Goal: Task Accomplishment & Management: Manage account settings

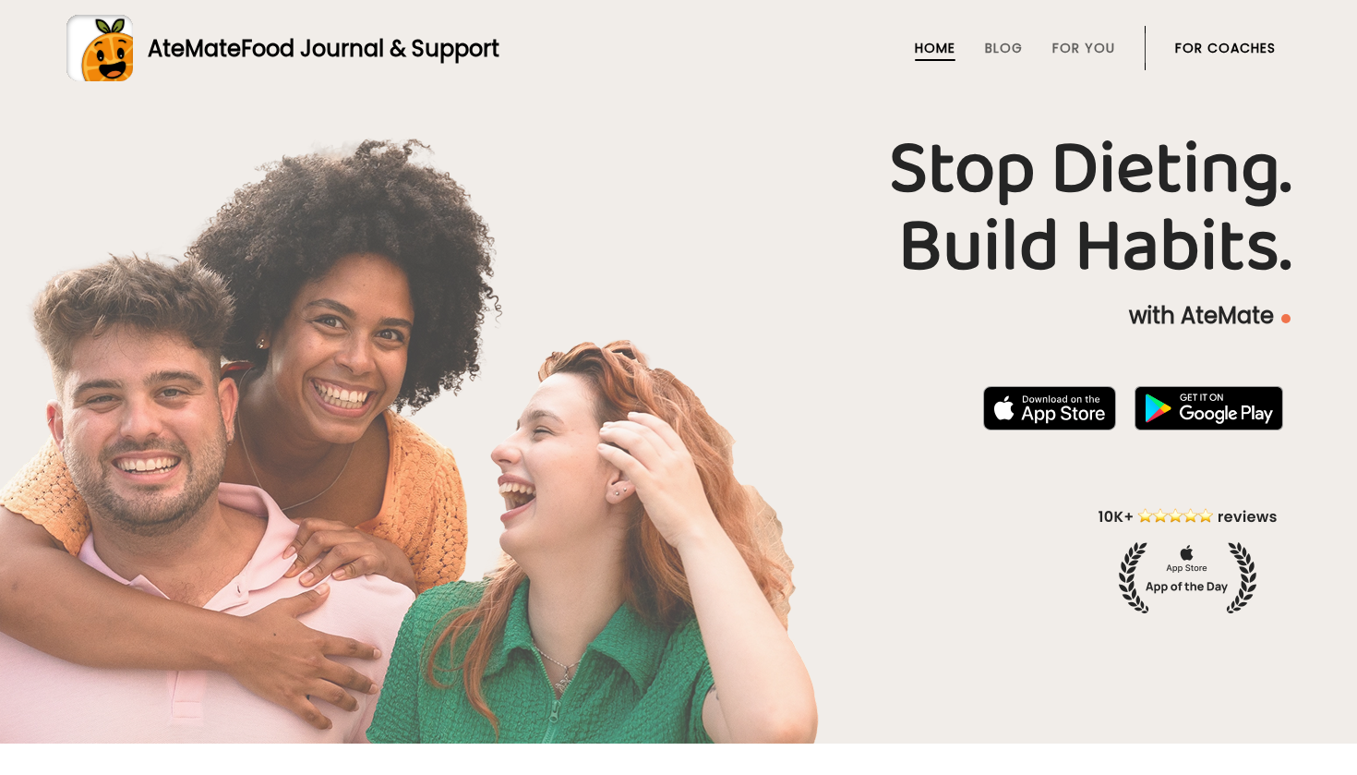
click at [1210, 57] on li "For Coaches" at bounding box center [1225, 48] width 101 height 44
click at [1211, 44] on link "For Coaches" at bounding box center [1225, 48] width 101 height 15
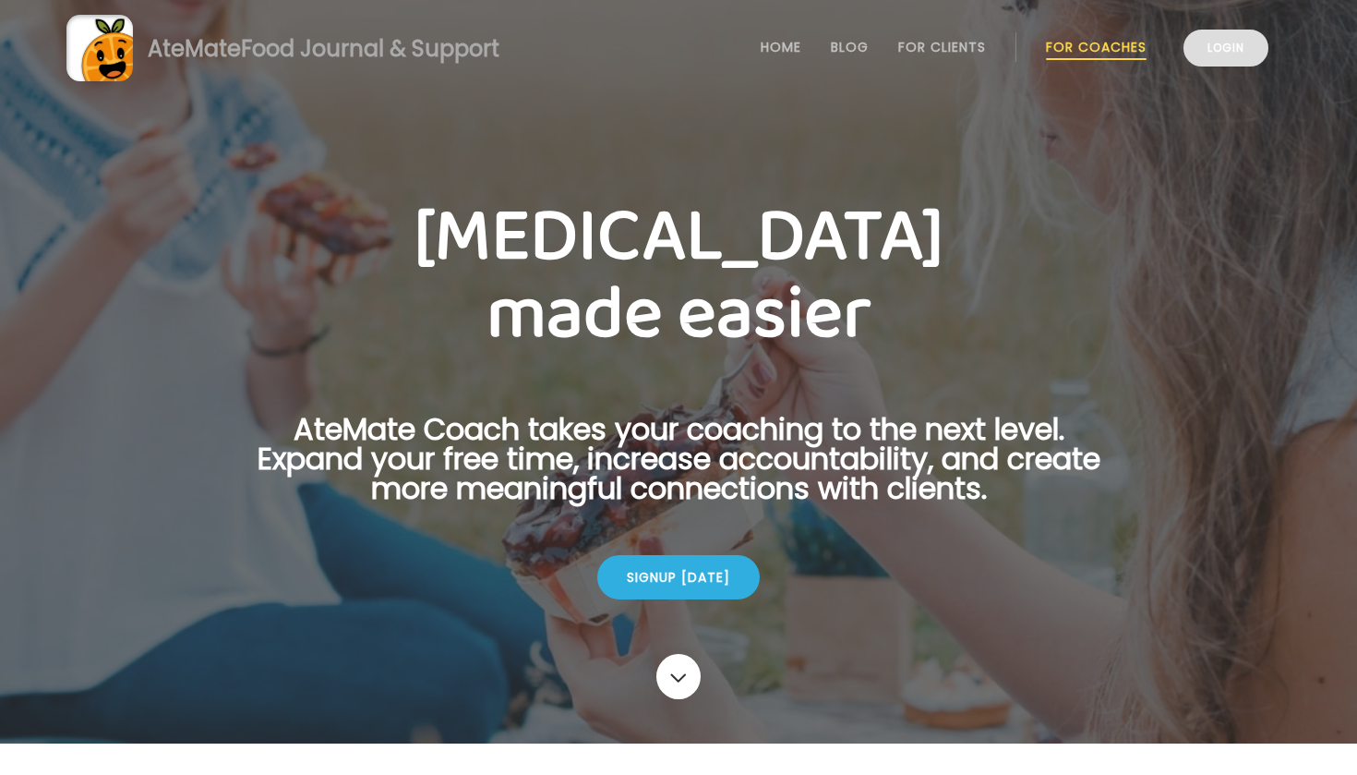
click at [1210, 43] on link "Login" at bounding box center [1226, 48] width 85 height 37
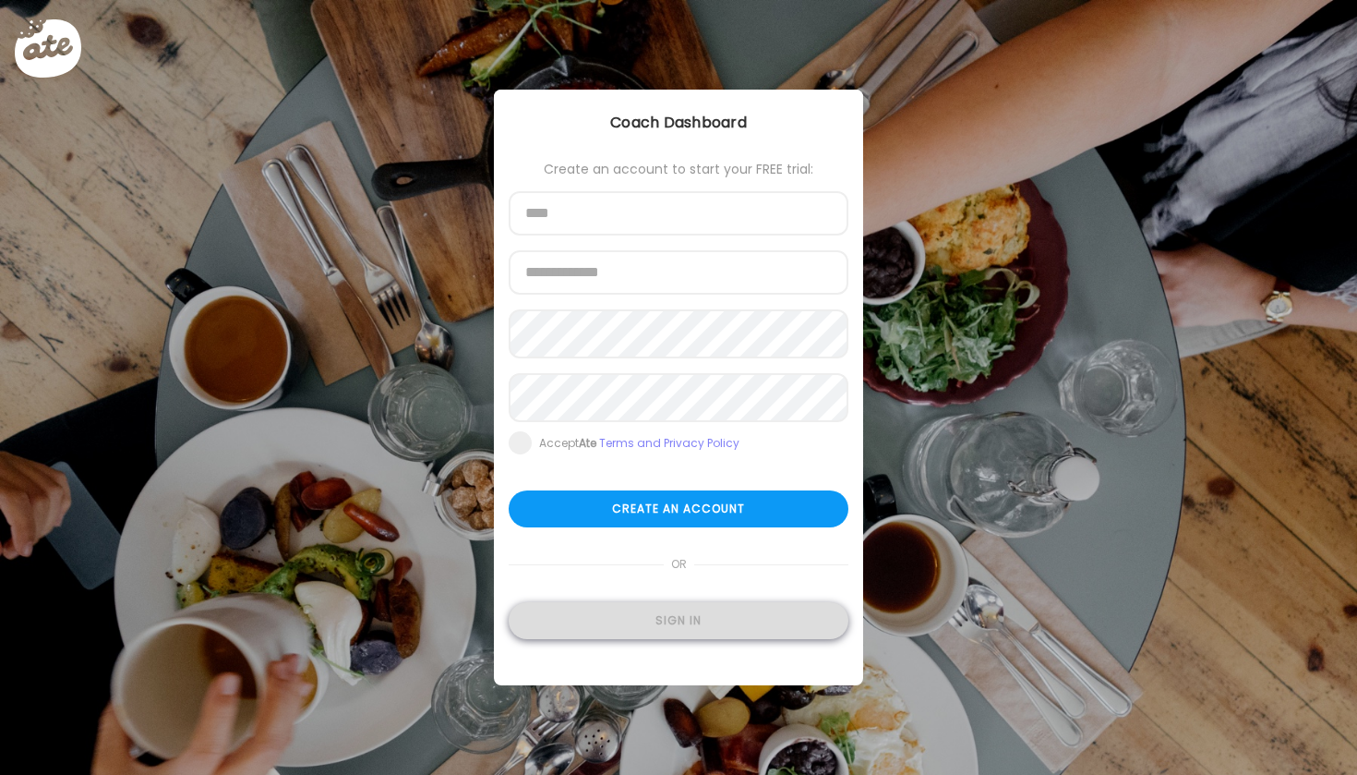
click at [652, 639] on div "Sign in" at bounding box center [679, 620] width 340 height 37
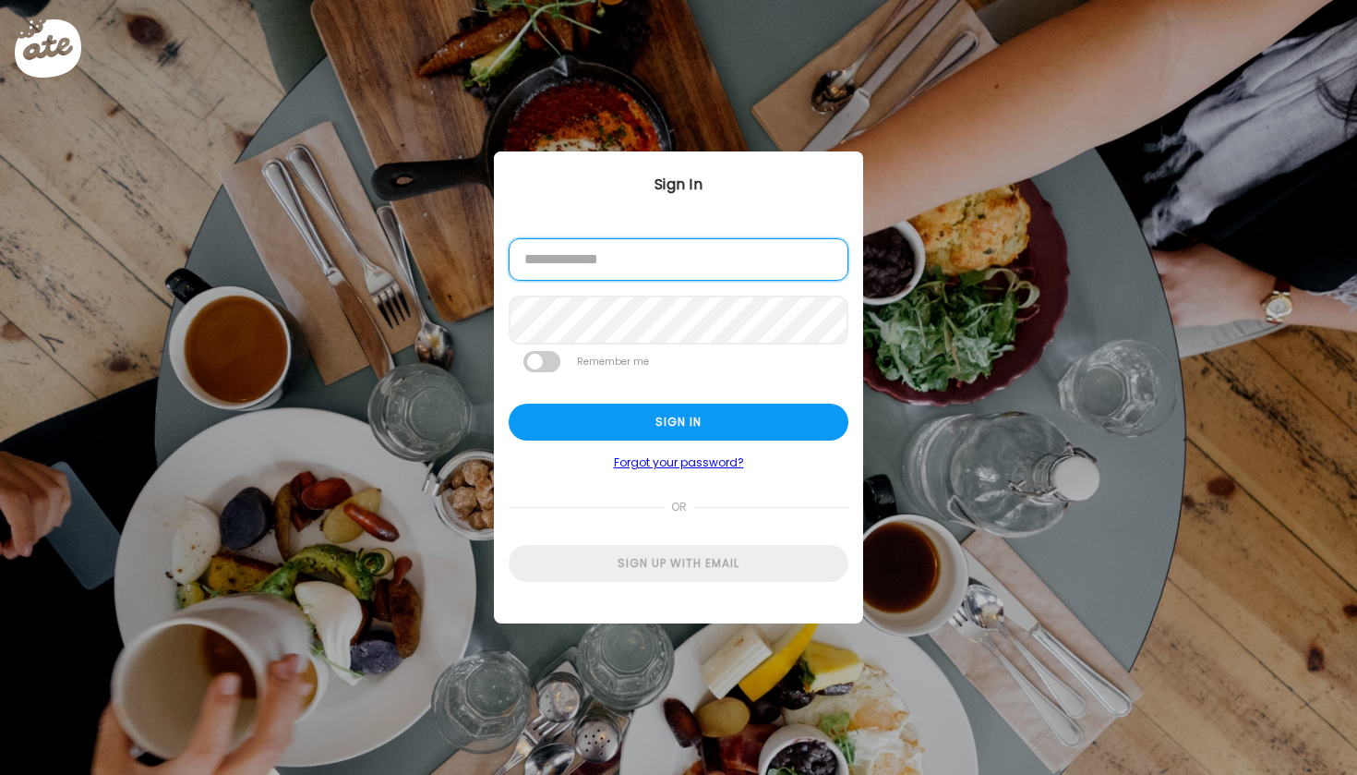
type input "**********"
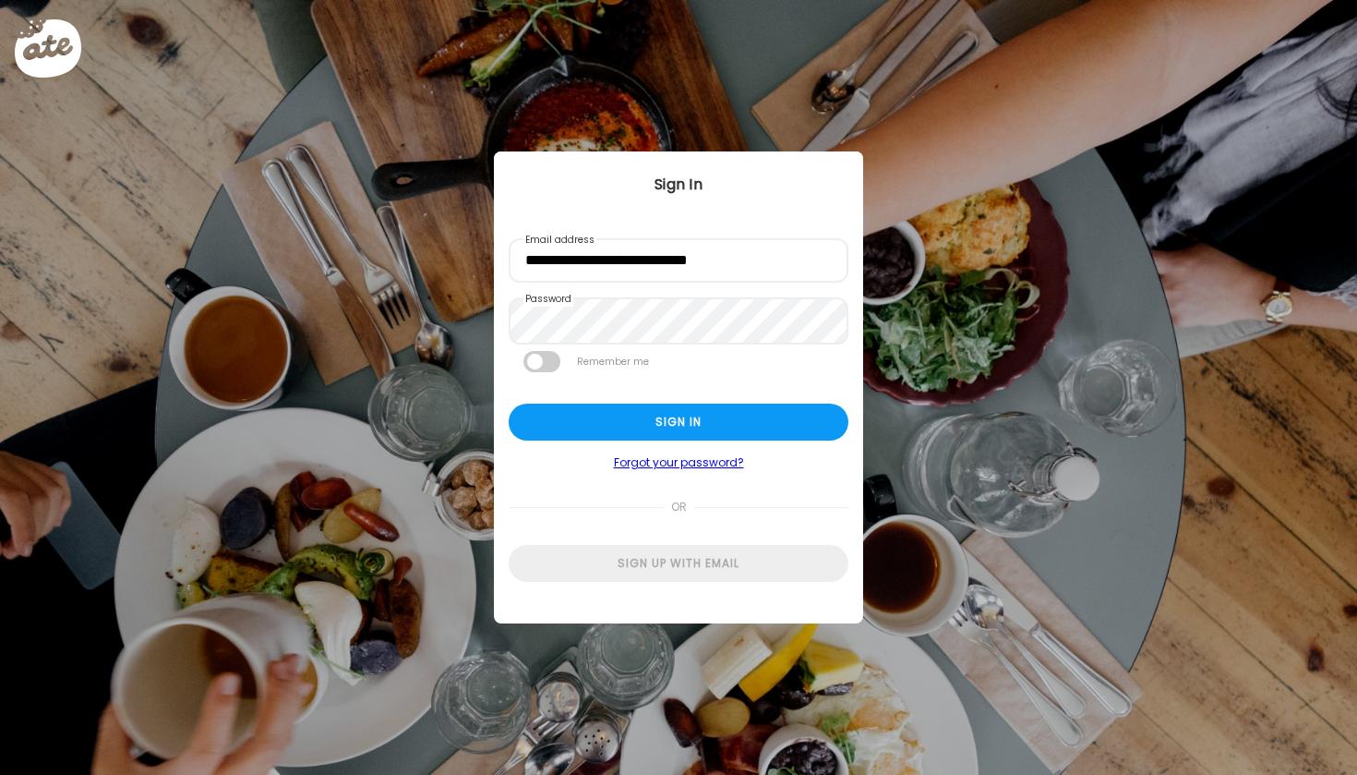
click at [609, 460] on link "Forgot your password?" at bounding box center [679, 462] width 340 height 15
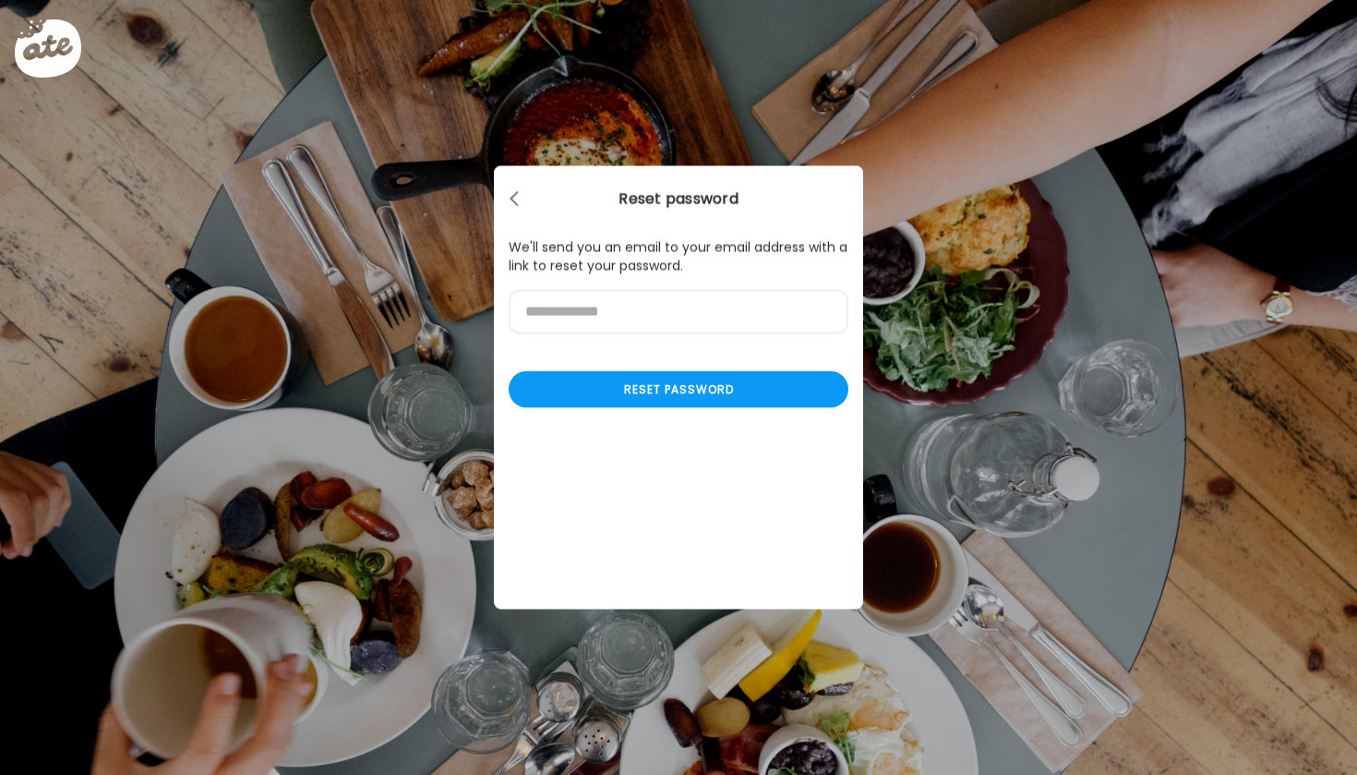
click at [609, 441] on div "Ate Coach Dashboard Wahoo! It’s official Take a moment to set up your Coach Pro…" at bounding box center [678, 387] width 369 height 443
click at [523, 213] on div at bounding box center [516, 199] width 37 height 37
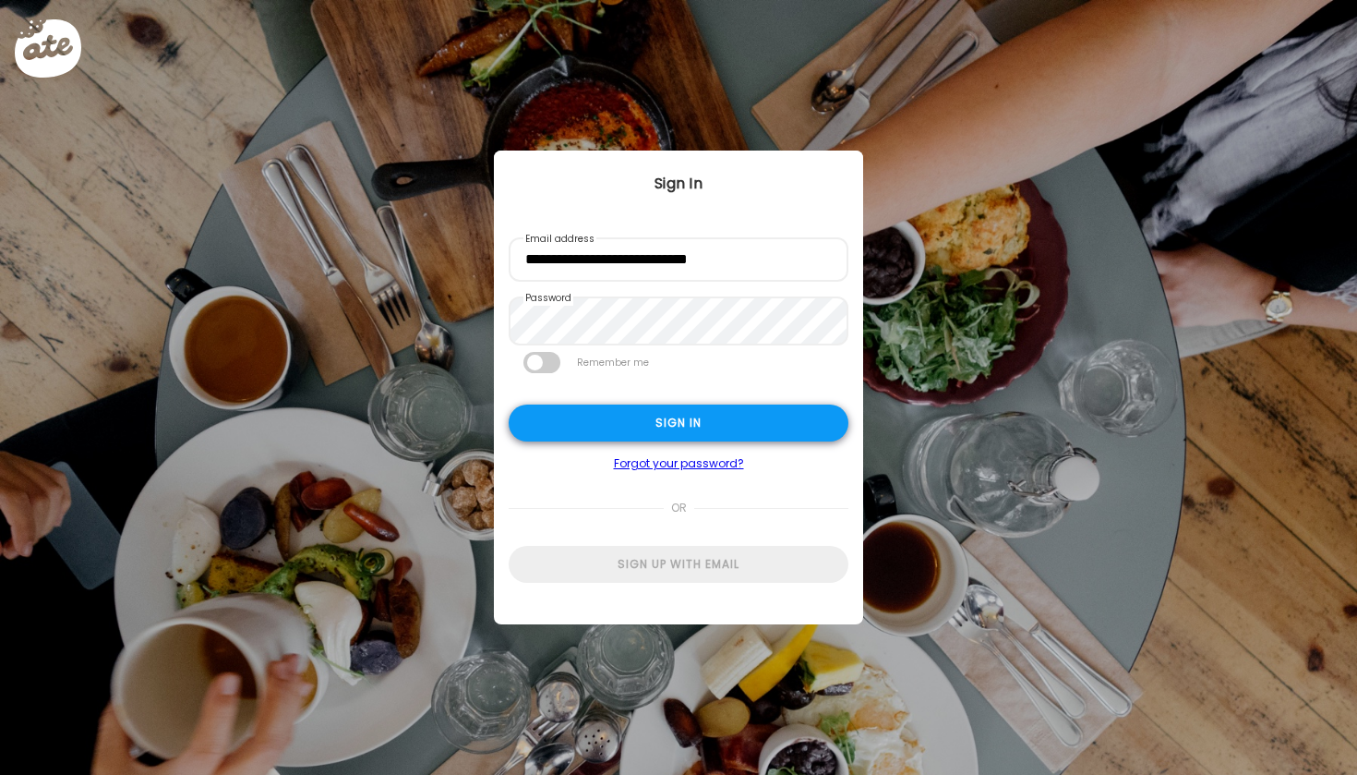
click at [566, 436] on div "Sign in" at bounding box center [679, 422] width 340 height 37
type input "**********"
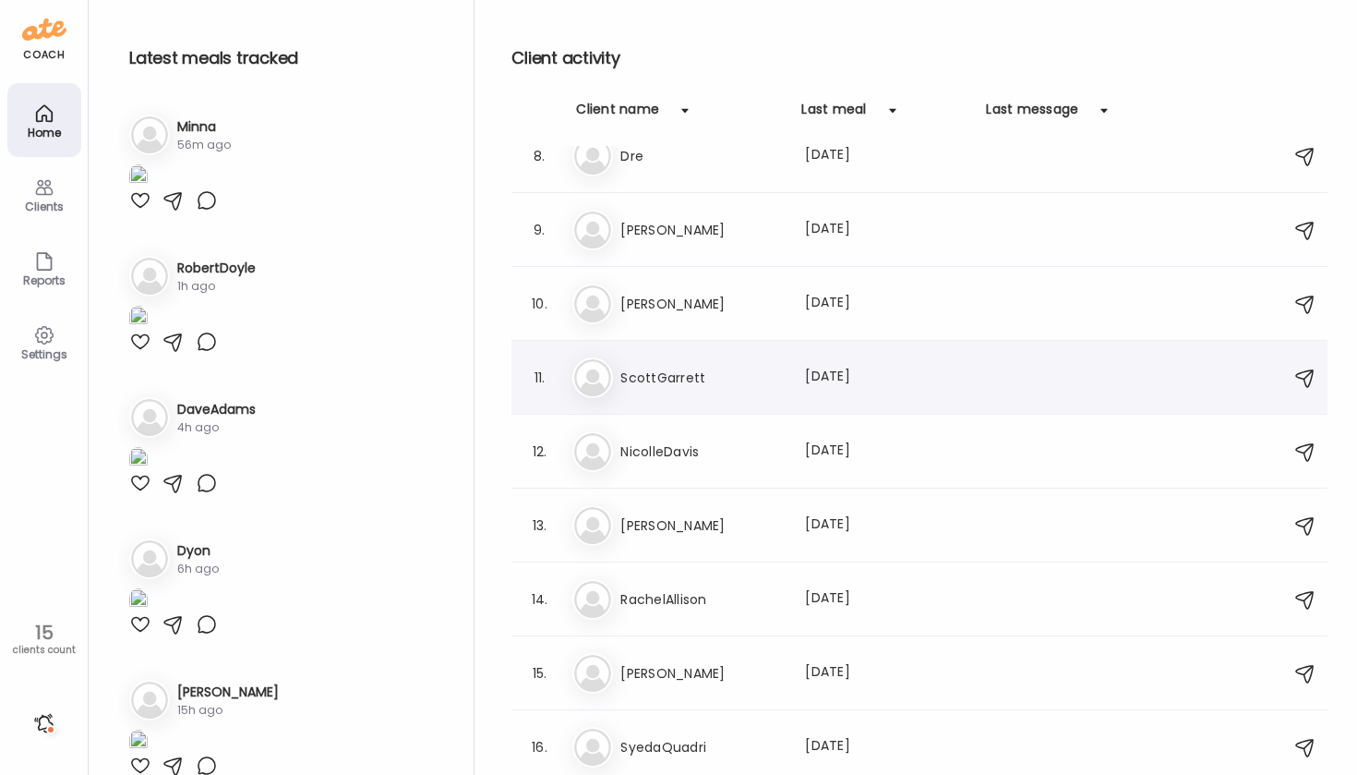
scroll to position [544, 0]
click at [676, 382] on h3 "ScottGarrett" at bounding box center [701, 378] width 163 height 22
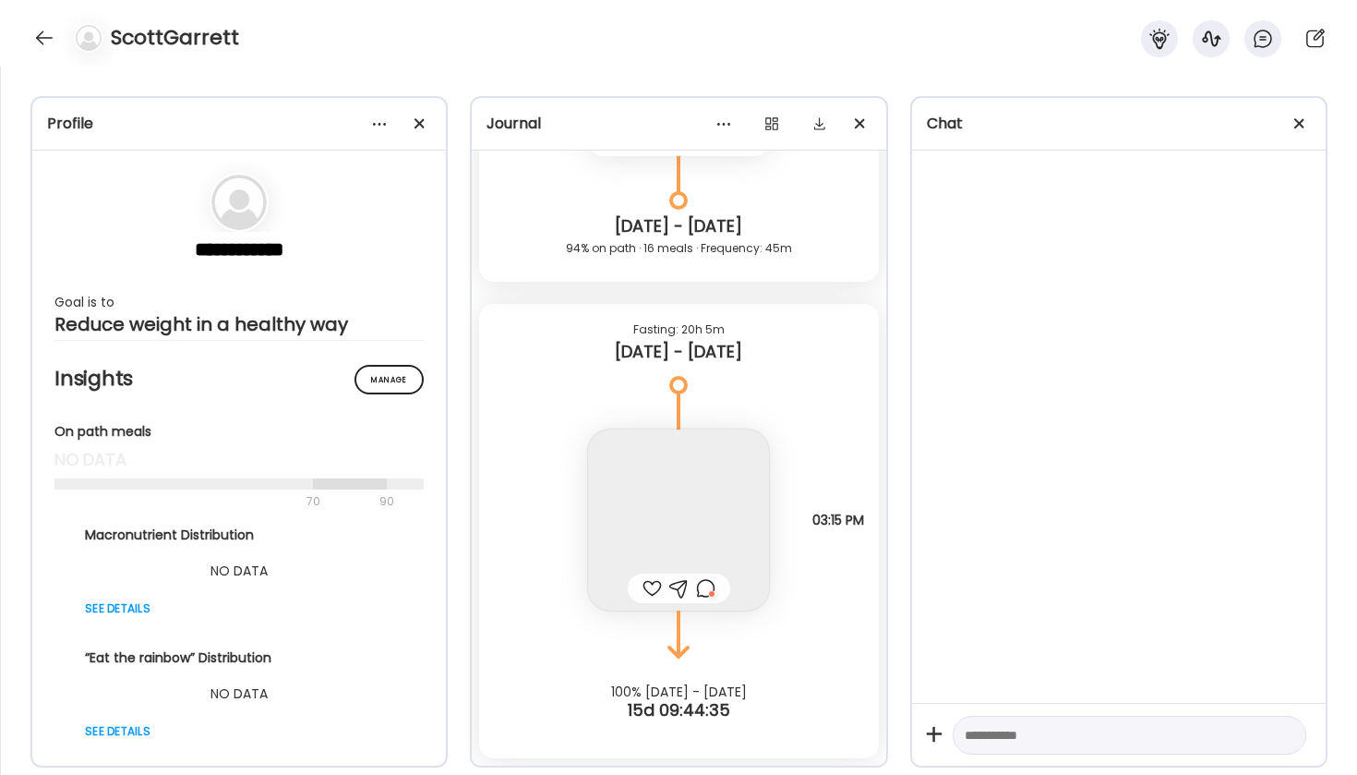
scroll to position [9002, 0]
click at [720, 525] on img at bounding box center [678, 519] width 181 height 181
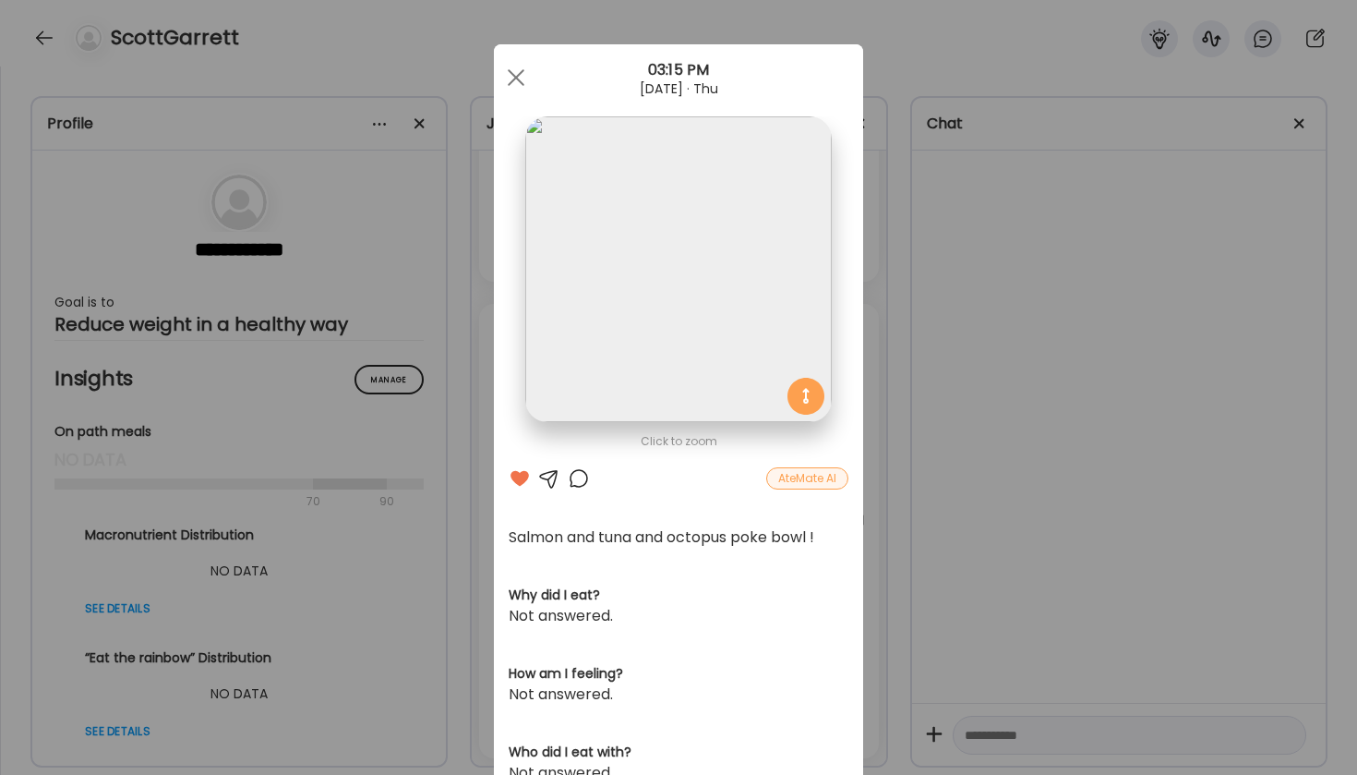
click at [805, 481] on div "AteMate AI" at bounding box center [807, 478] width 82 height 22
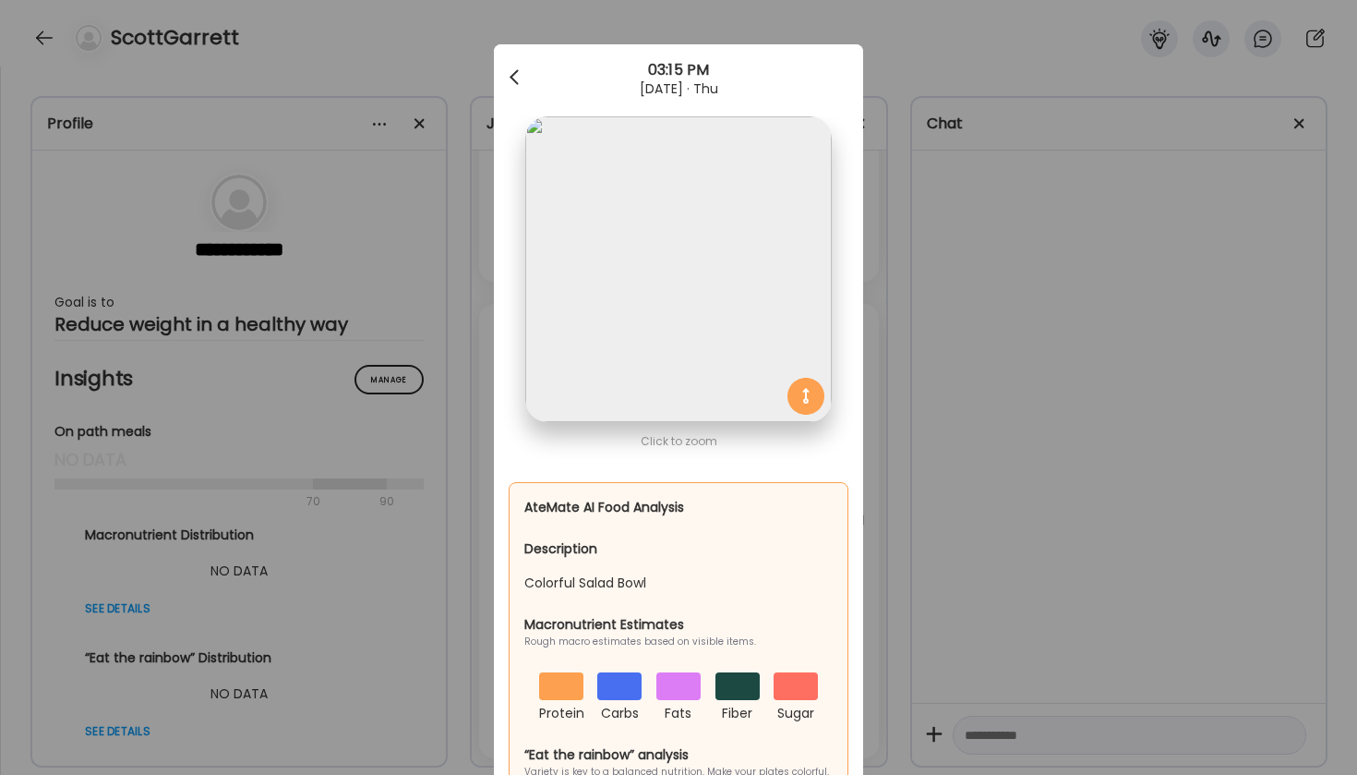
scroll to position [0, 0]
click at [509, 76] on div at bounding box center [516, 77] width 37 height 37
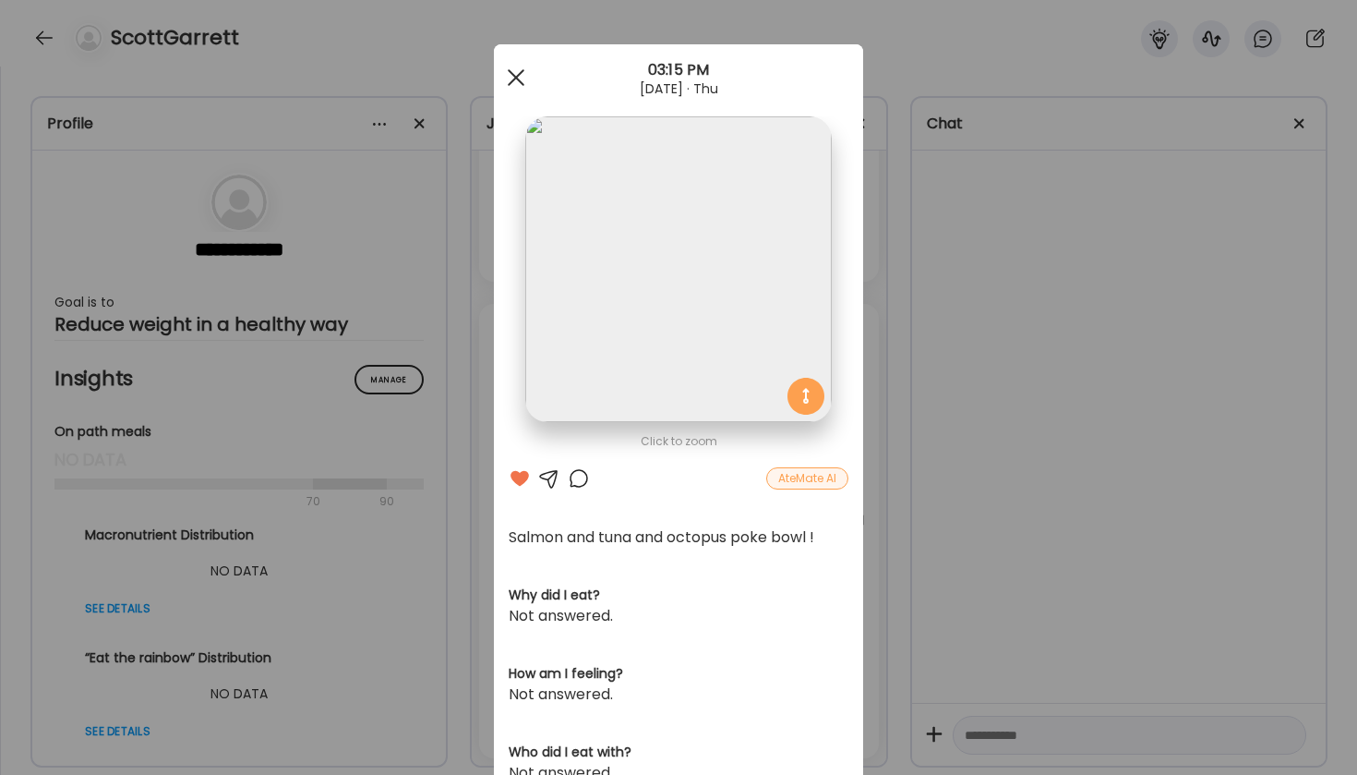
click at [515, 67] on div at bounding box center [516, 77] width 37 height 37
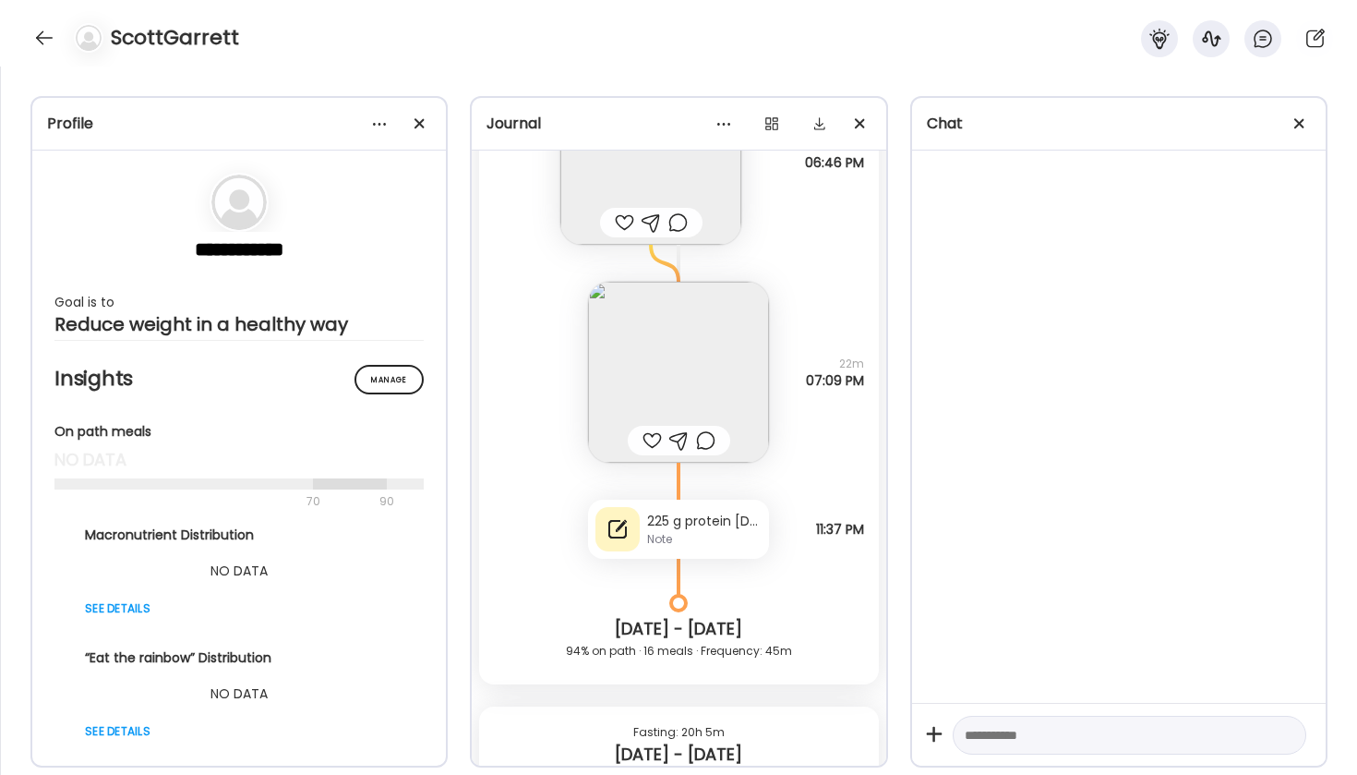
scroll to position [8595, 0]
click at [683, 378] on img at bounding box center [678, 376] width 181 height 181
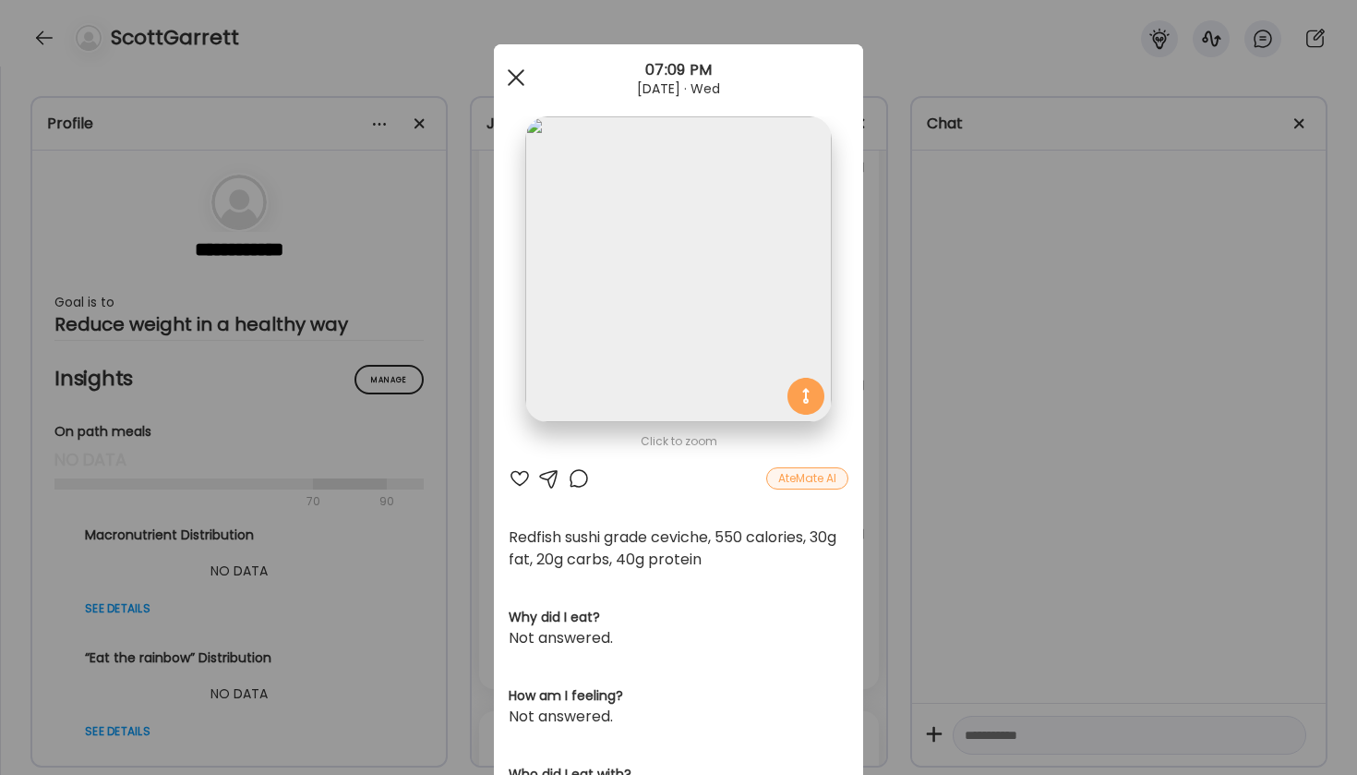
click at [515, 89] on div at bounding box center [516, 77] width 37 height 37
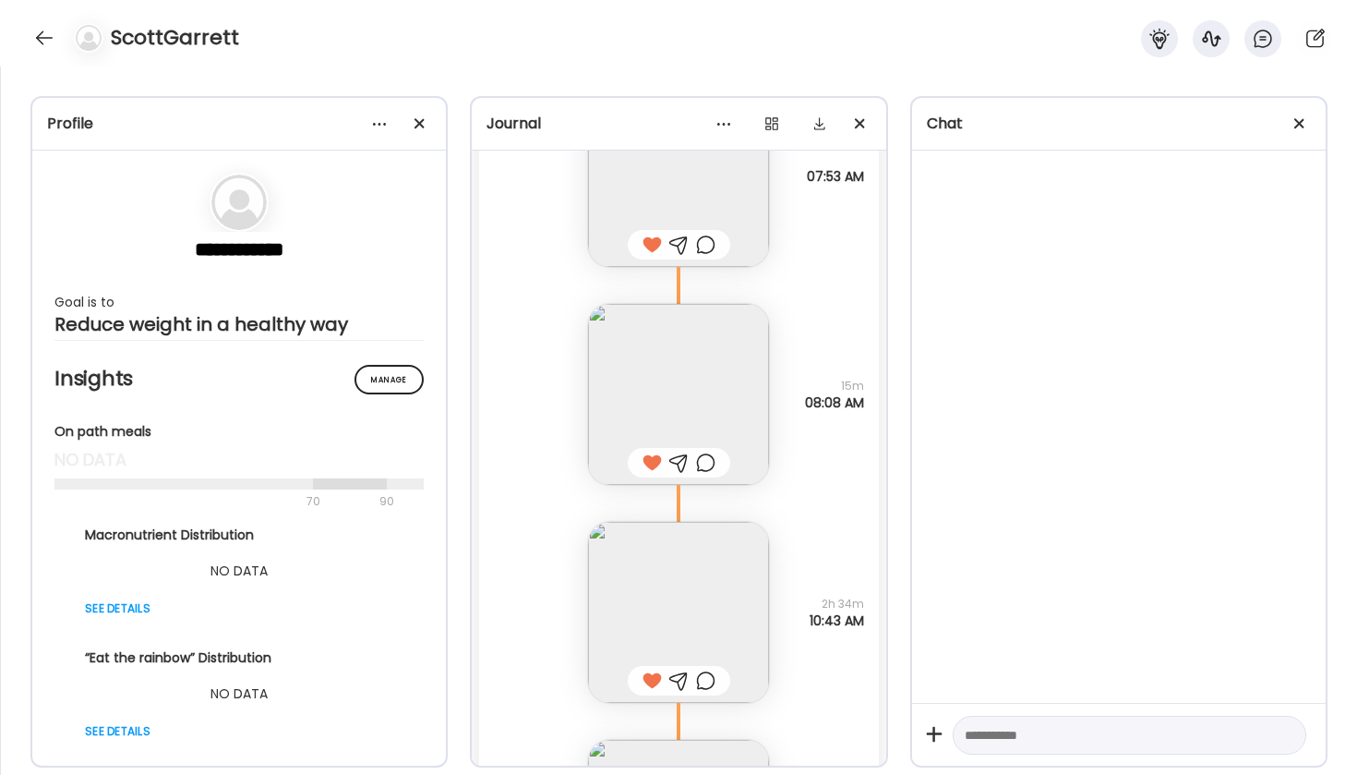
scroll to position [5554, 0]
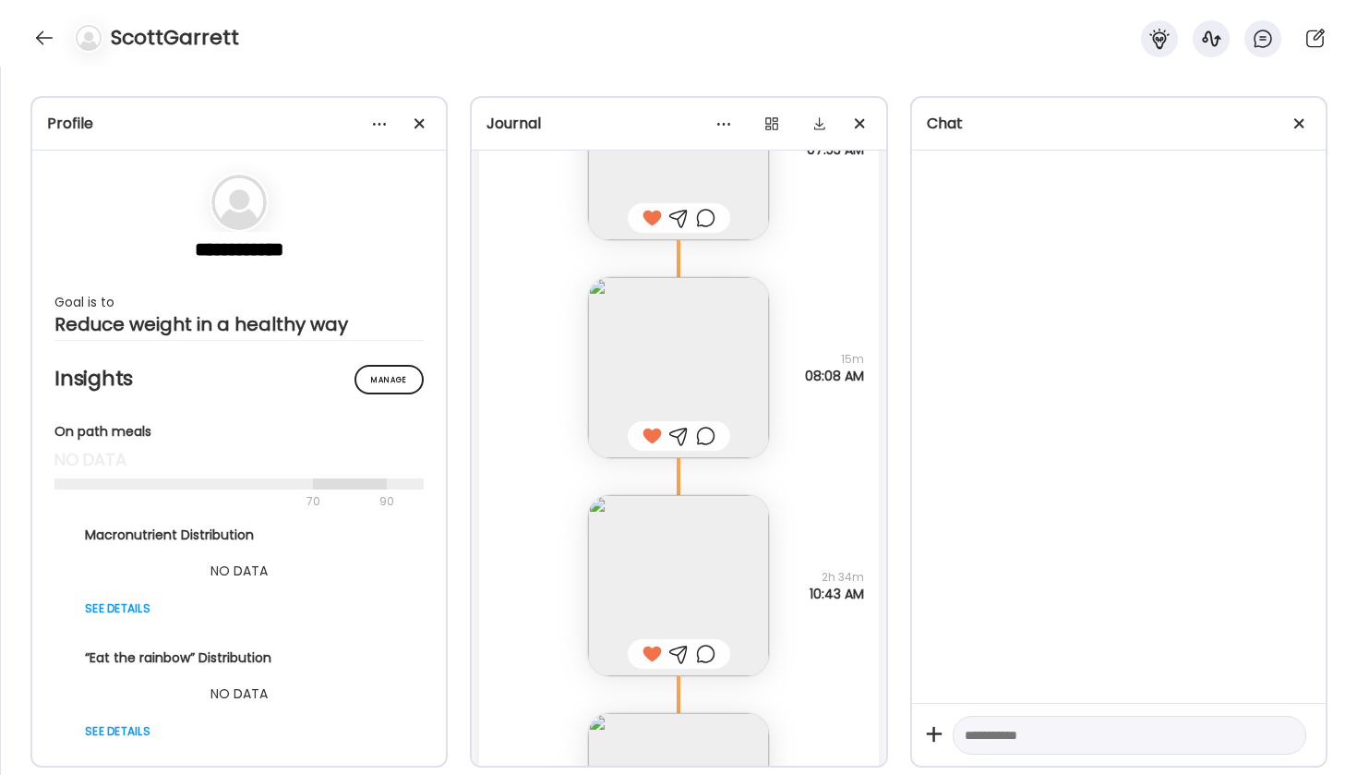
click at [683, 360] on img at bounding box center [678, 367] width 181 height 181
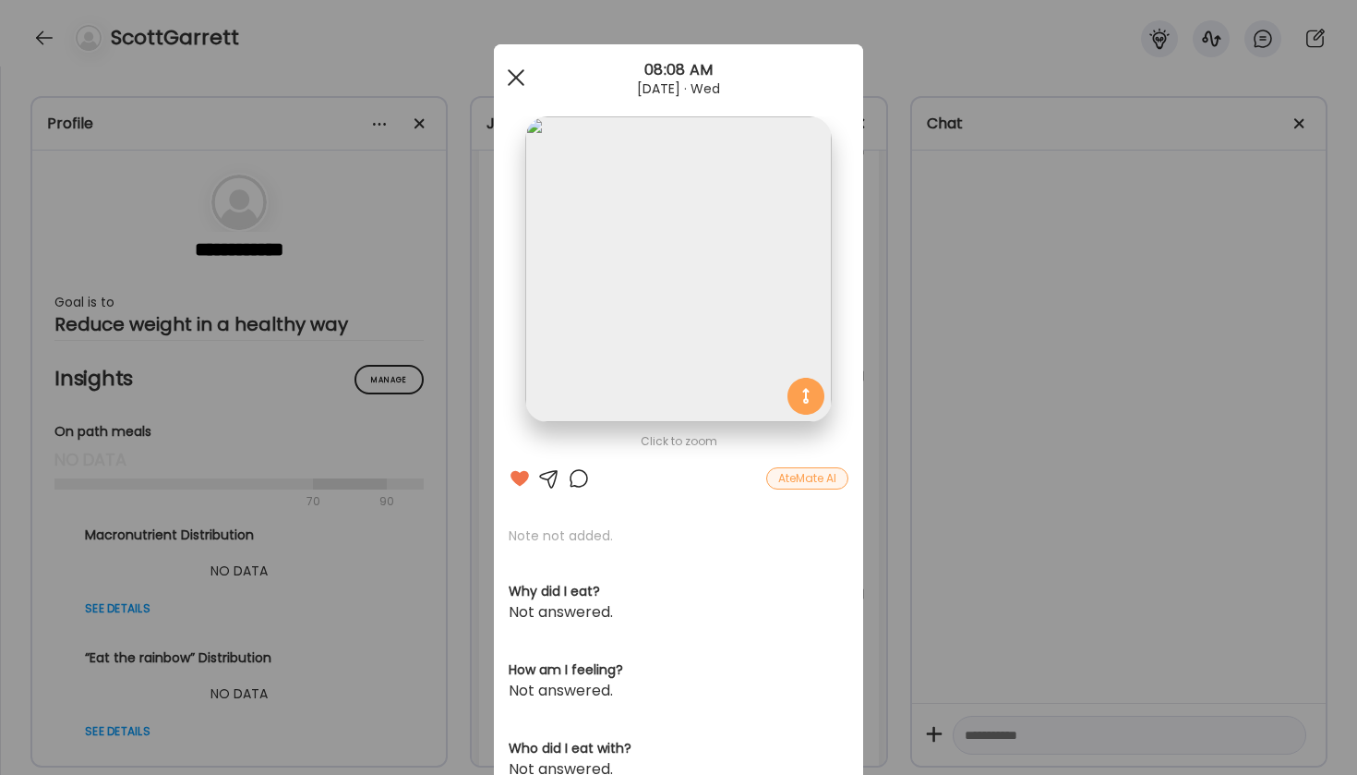
click at [511, 78] on div at bounding box center [516, 77] width 37 height 37
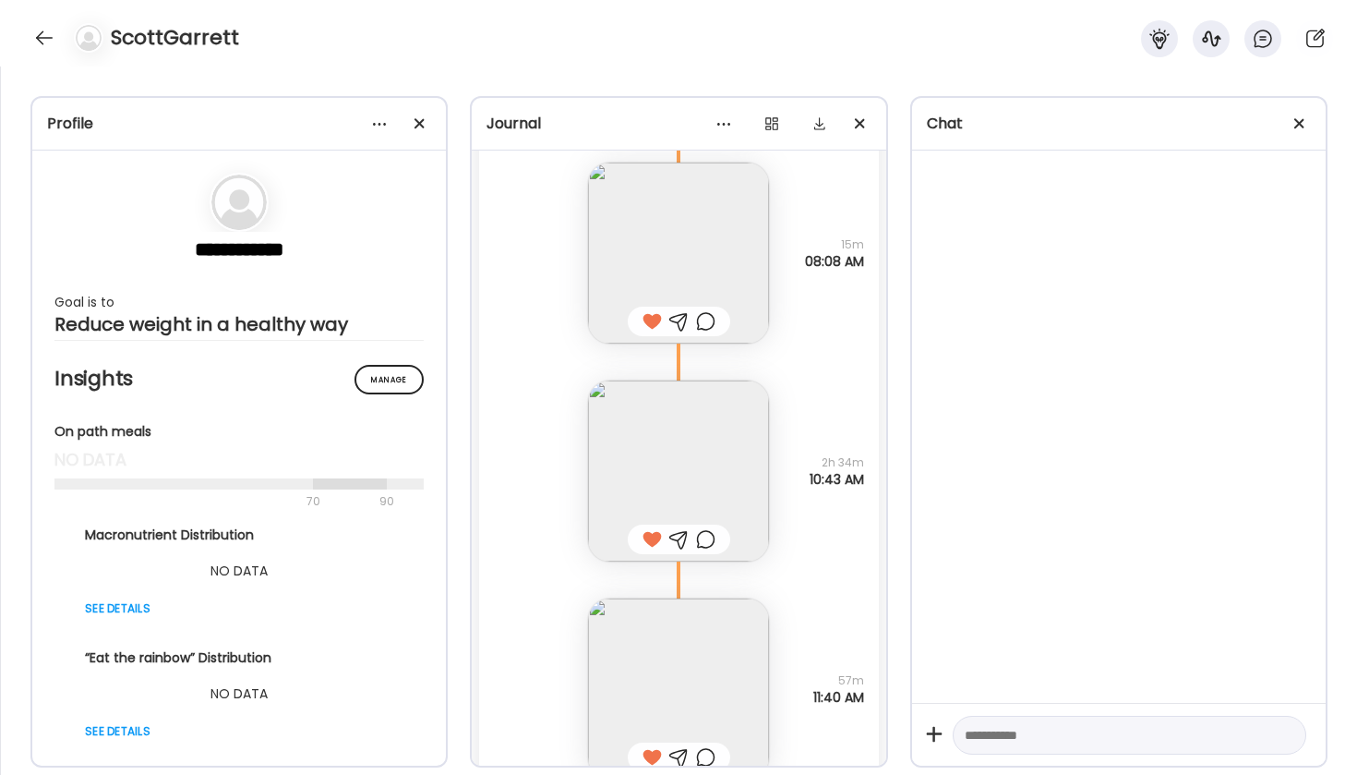
scroll to position [5706, 0]
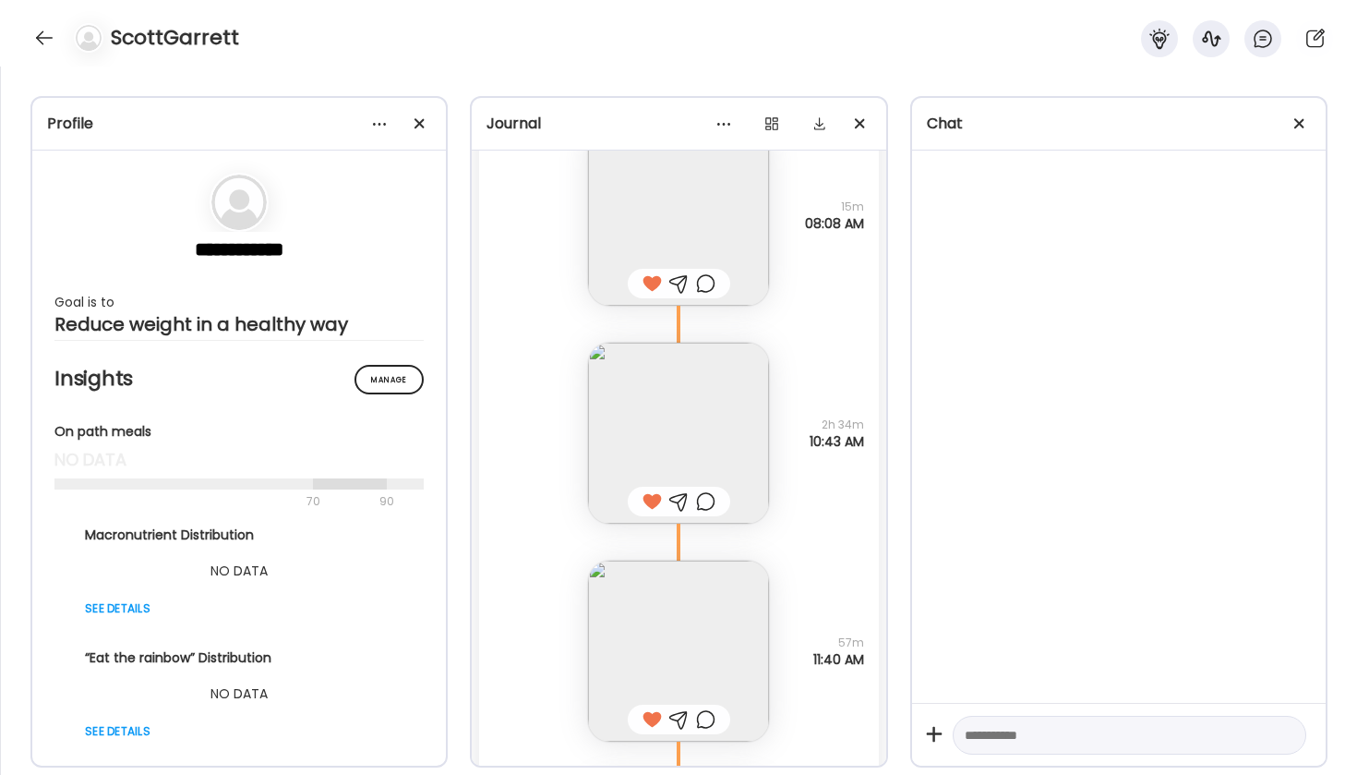
click at [656, 359] on img at bounding box center [678, 433] width 181 height 181
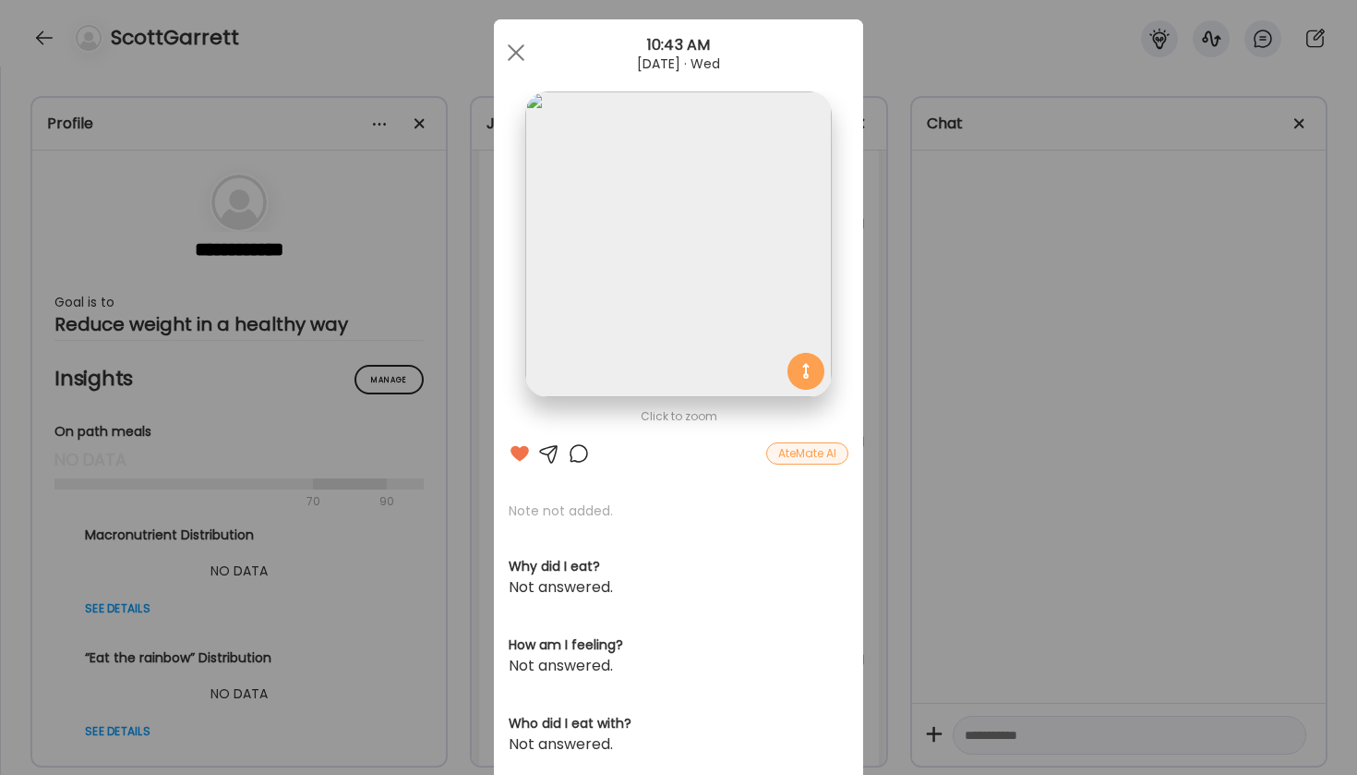
scroll to position [49, 0]
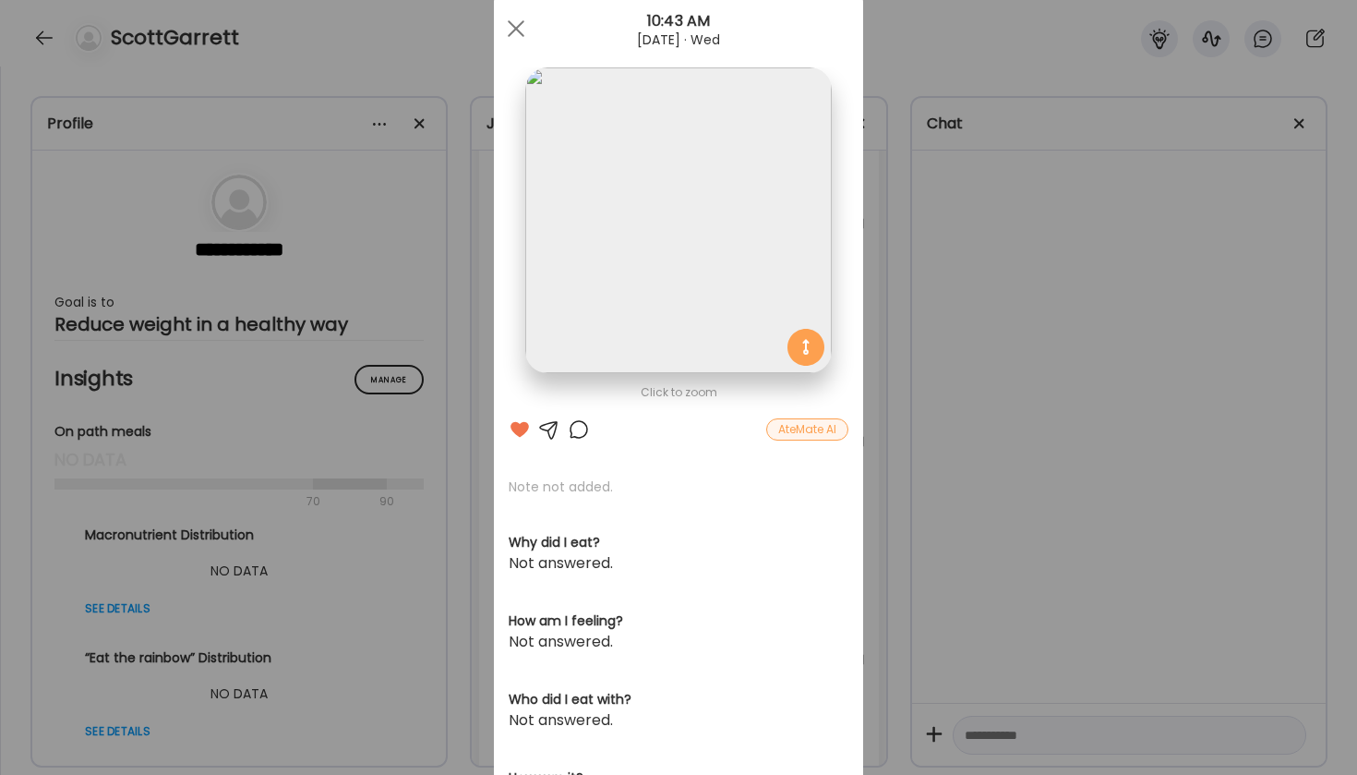
click at [800, 428] on div "AteMate AI" at bounding box center [807, 429] width 82 height 22
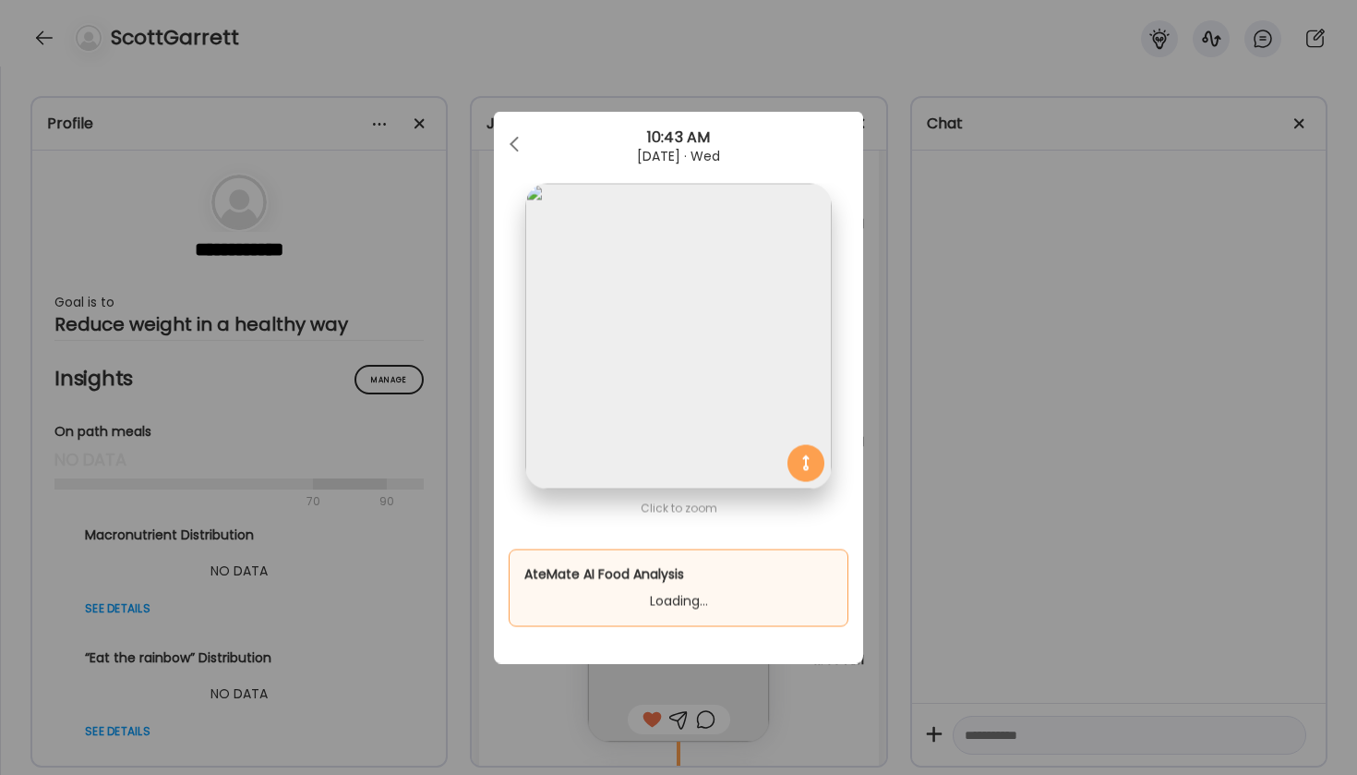
scroll to position [0, 0]
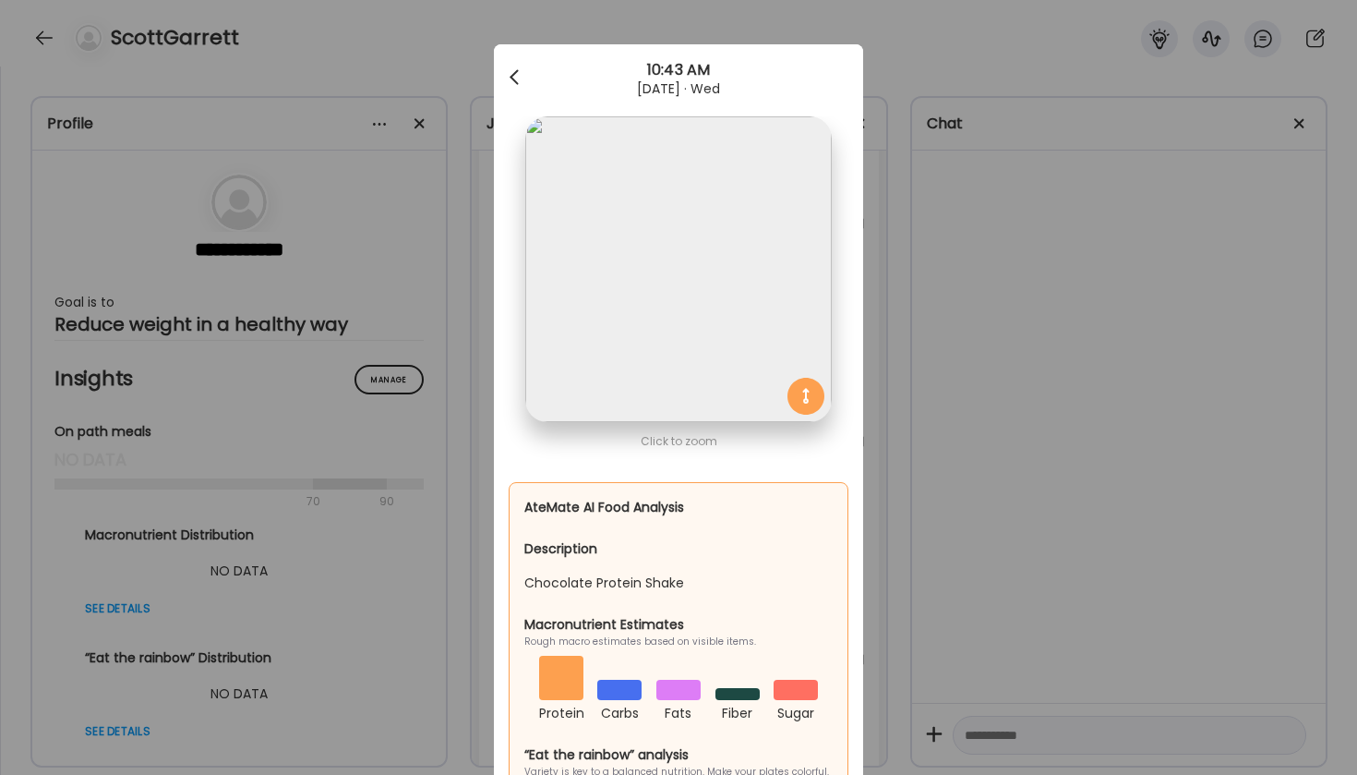
click at [512, 71] on div at bounding box center [516, 77] width 37 height 37
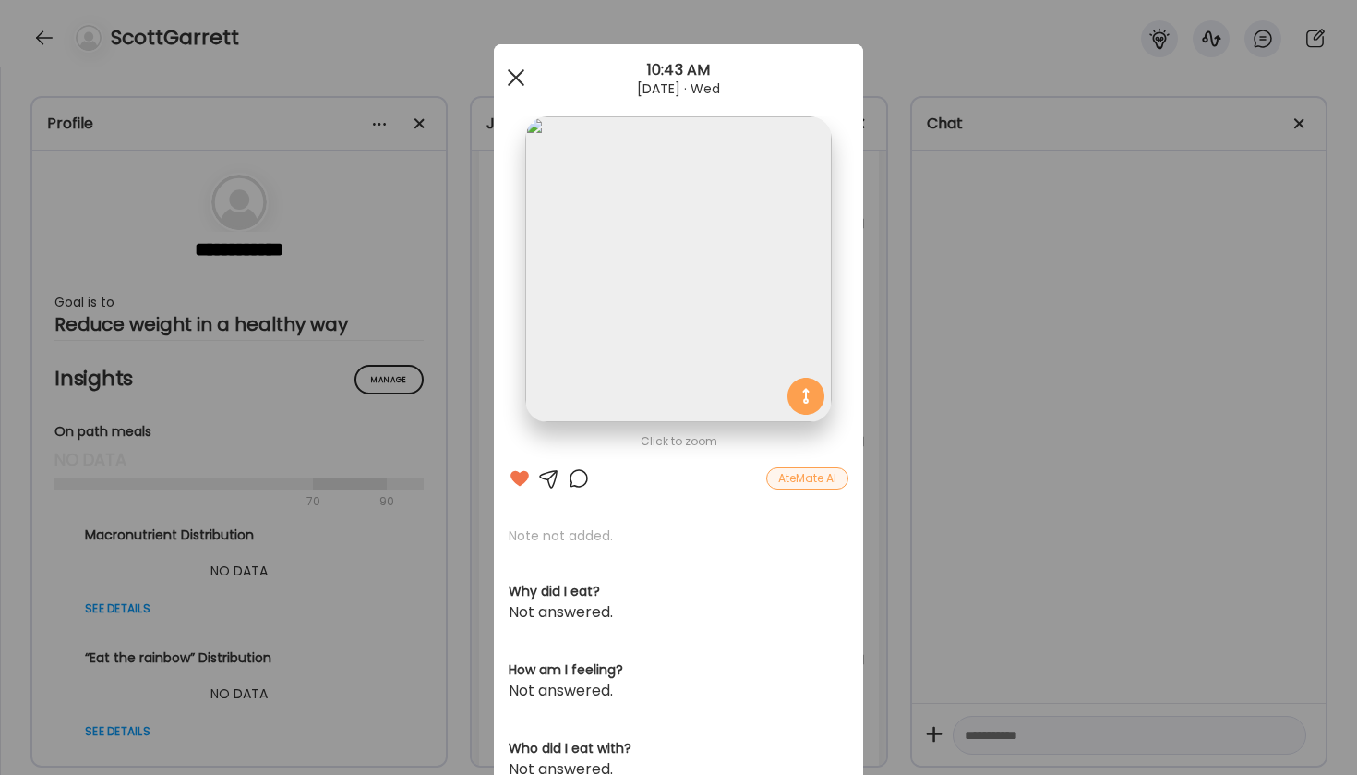
click at [524, 80] on div at bounding box center [516, 77] width 37 height 37
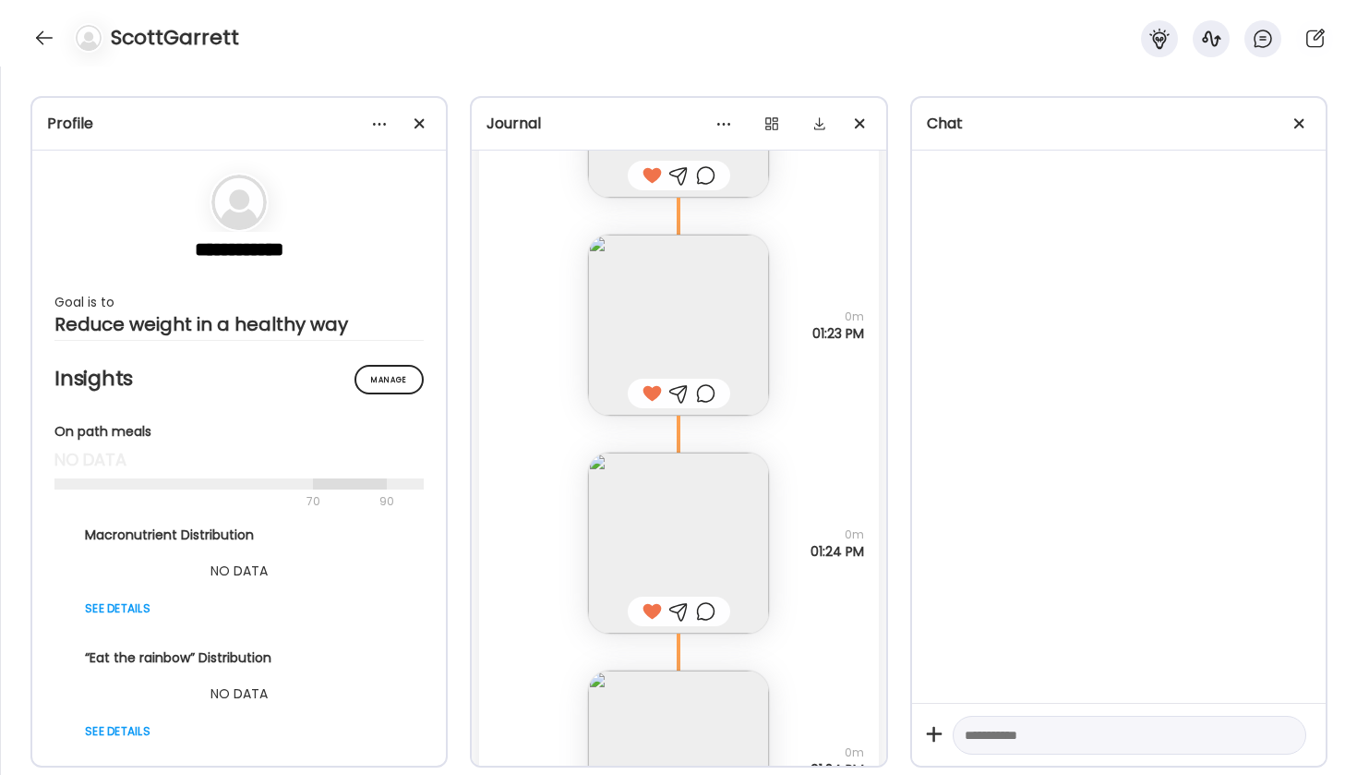
scroll to position [7126, 0]
click at [685, 536] on img at bounding box center [678, 538] width 181 height 181
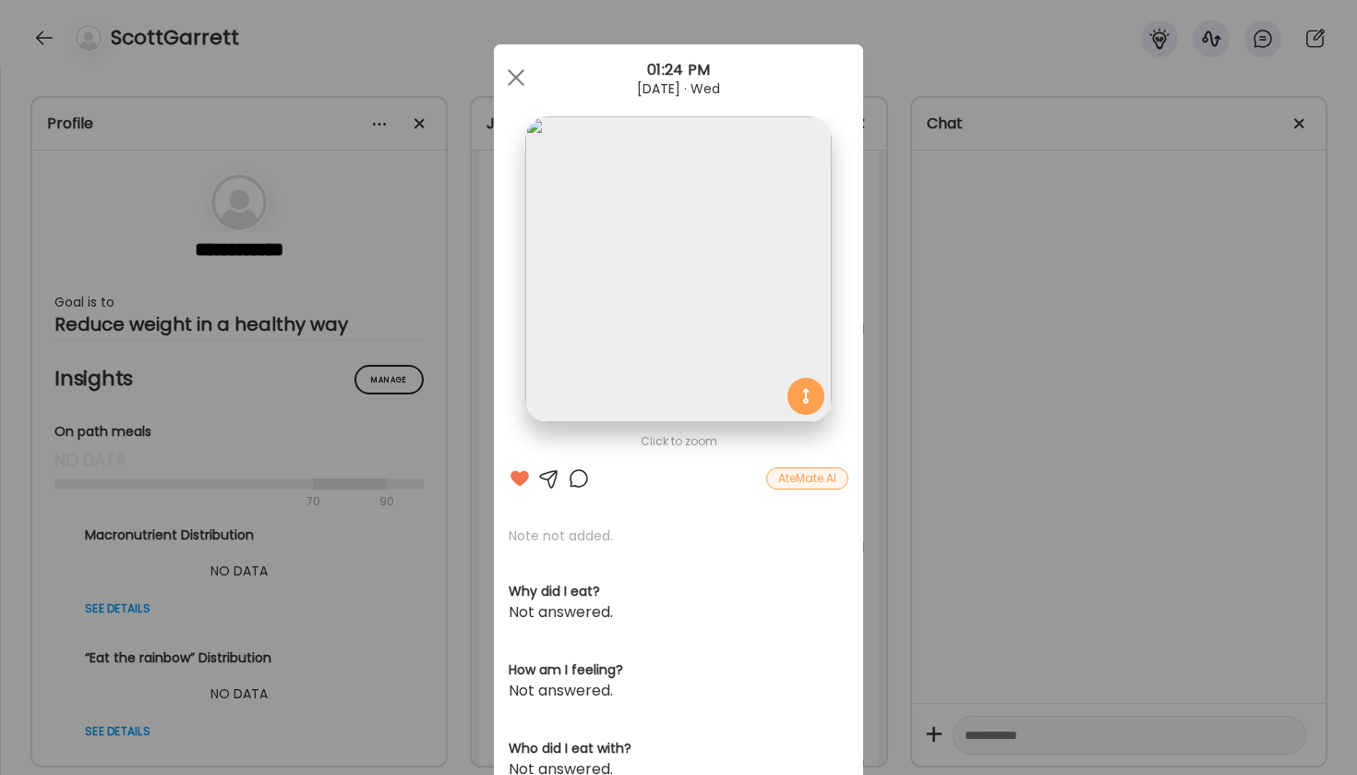
click at [777, 466] on div "Click to zoom AteMate AI Note not added. Why did I eat? Not answered. How am I …" at bounding box center [678, 587] width 369 height 1087
click at [782, 473] on div "AteMate AI" at bounding box center [807, 478] width 82 height 22
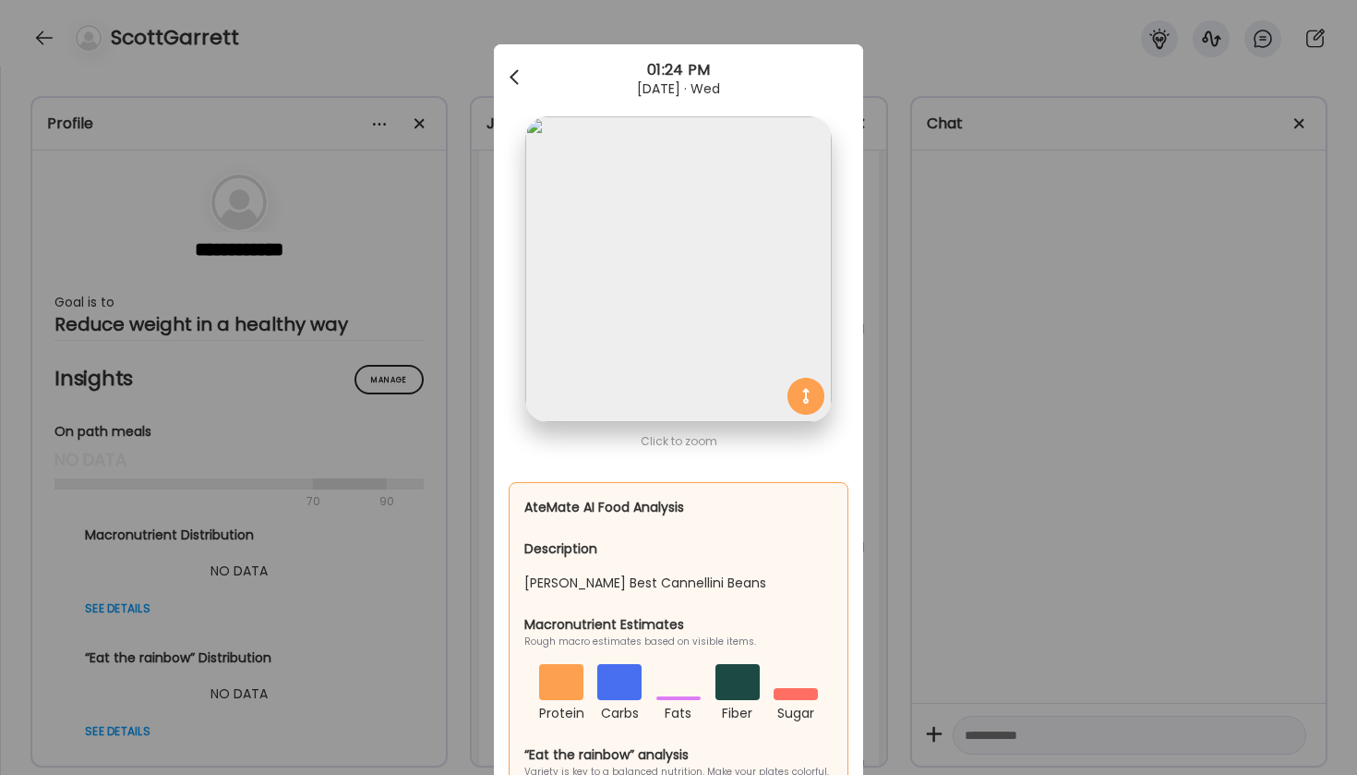
click at [518, 86] on div at bounding box center [516, 77] width 37 height 37
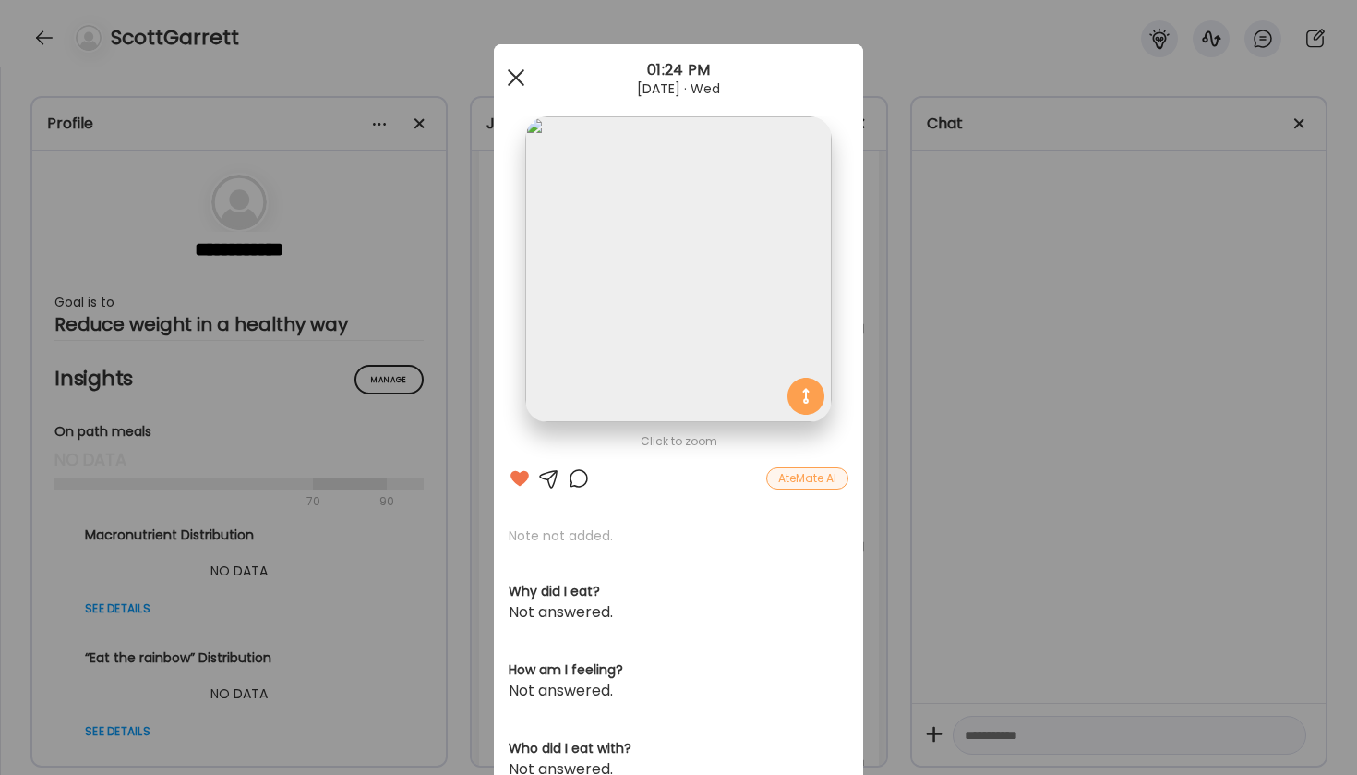
click at [521, 74] on span at bounding box center [516, 77] width 17 height 17
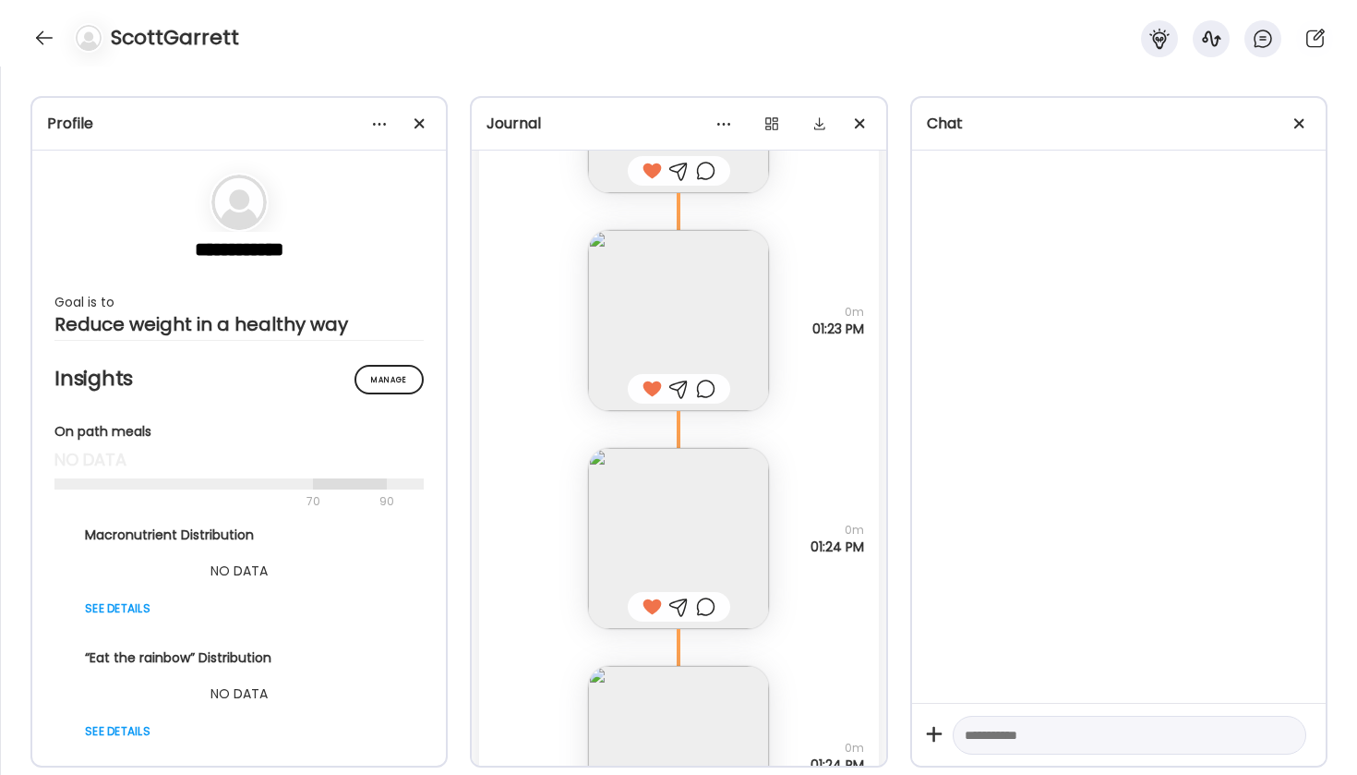
click at [666, 280] on img at bounding box center [678, 320] width 181 height 181
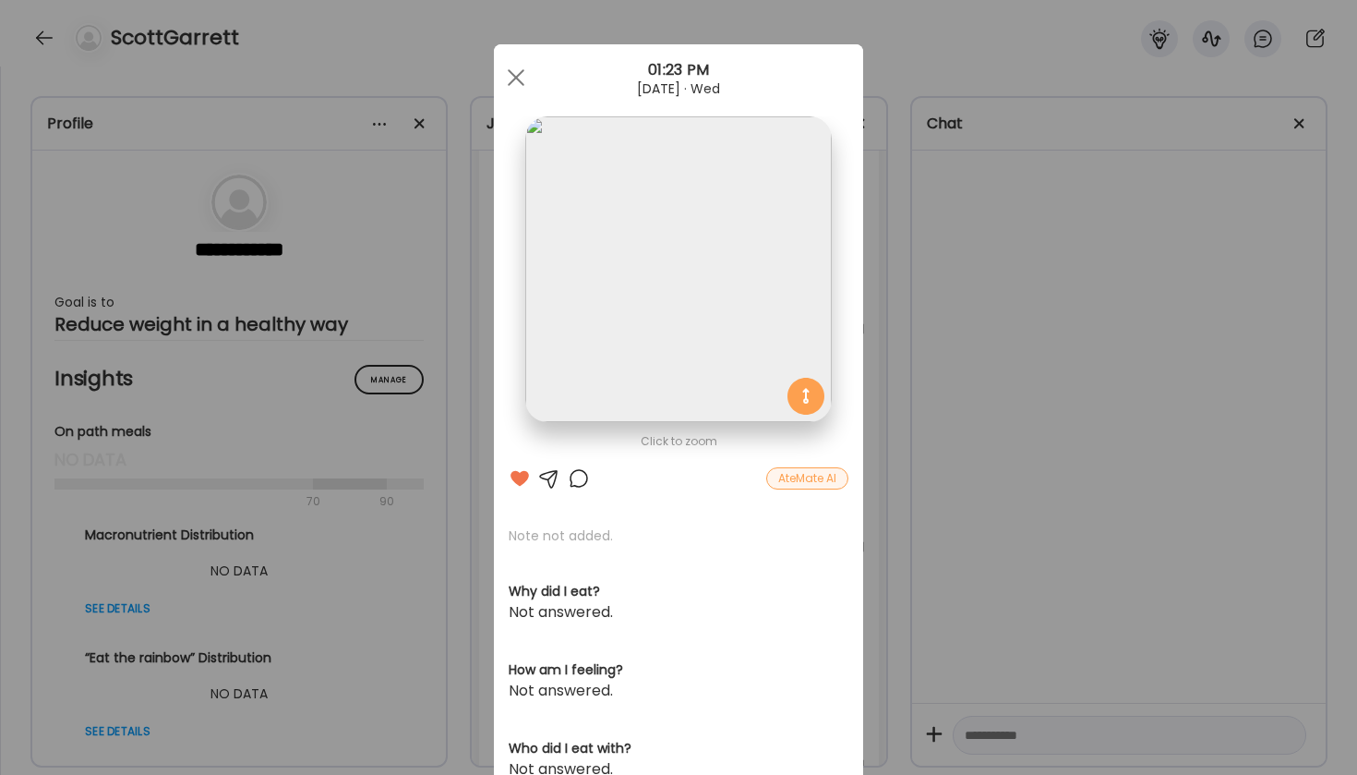
click at [822, 481] on div "AteMate AI" at bounding box center [807, 478] width 82 height 22
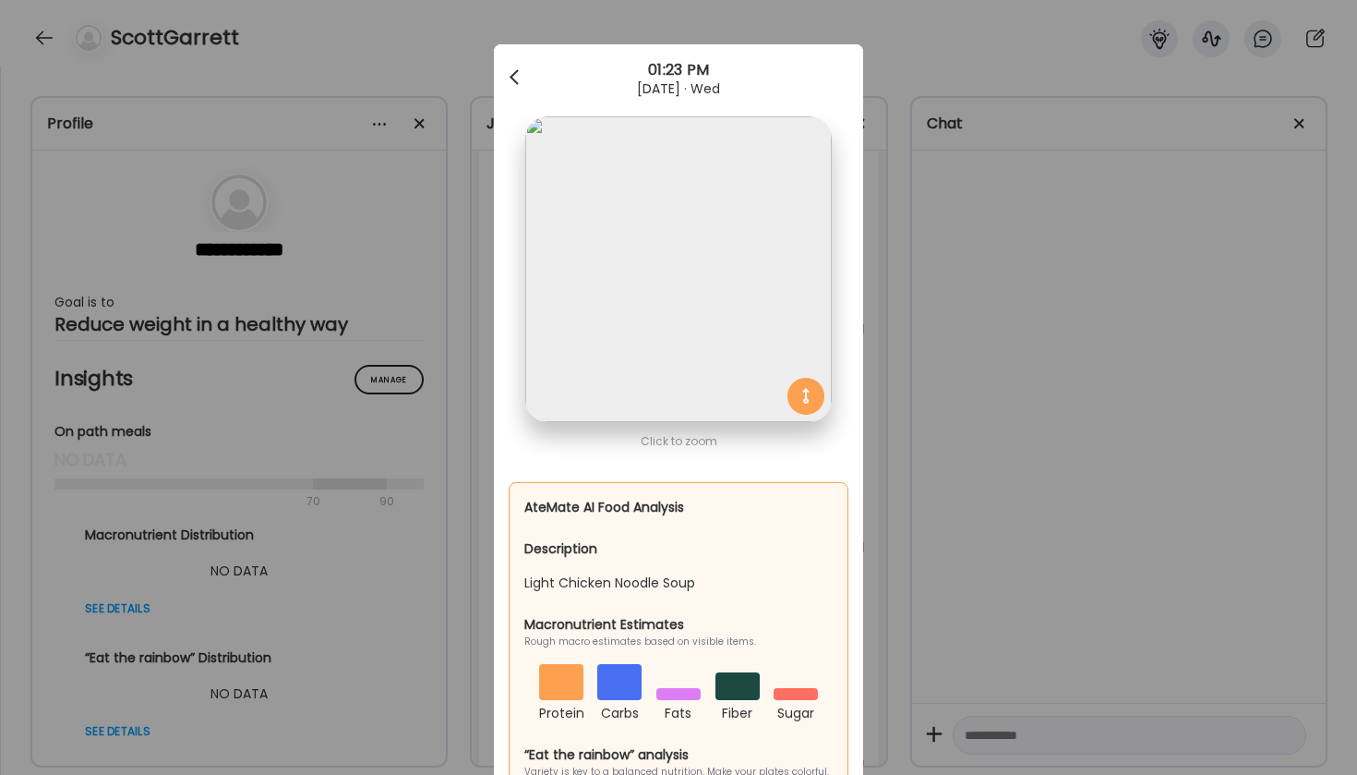
click at [517, 78] on div at bounding box center [516, 77] width 37 height 37
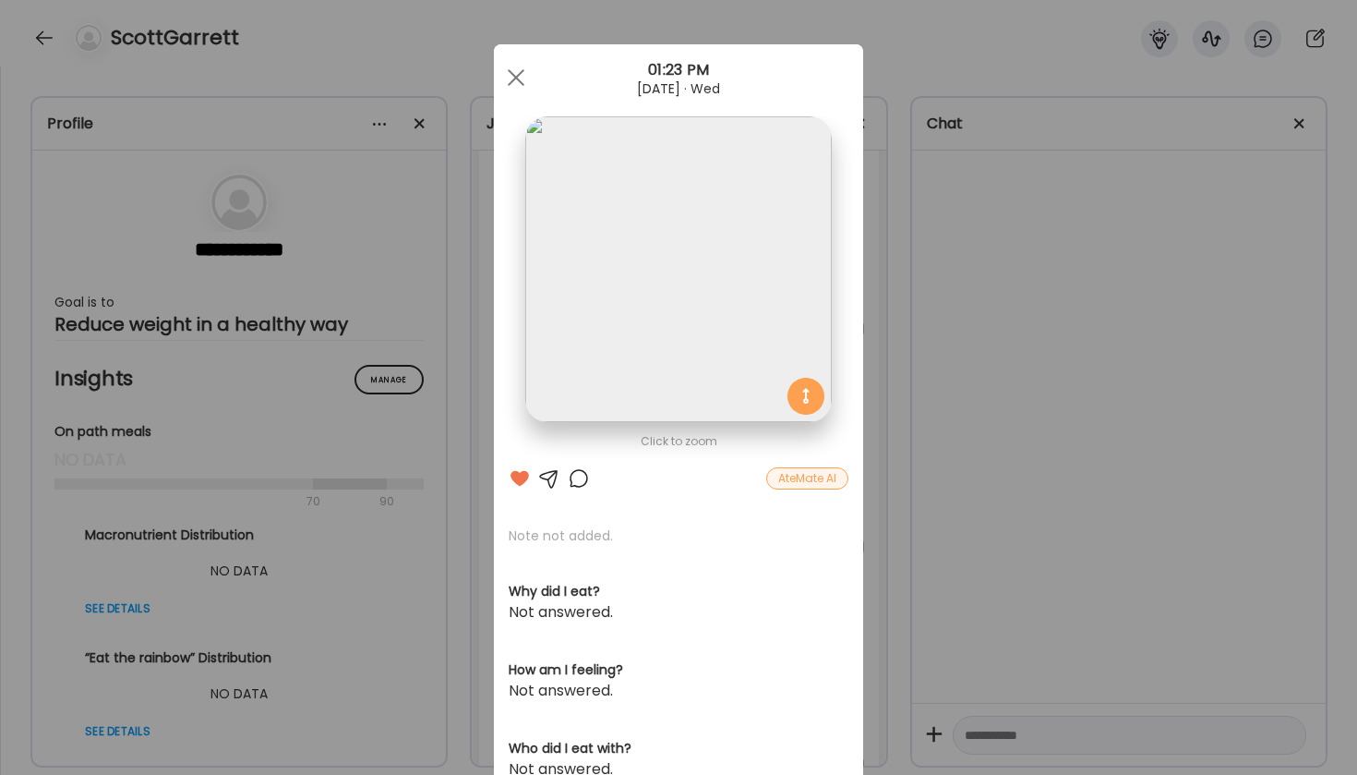
click at [517, 78] on span at bounding box center [516, 77] width 17 height 17
